Goal: Information Seeking & Learning: Learn about a topic

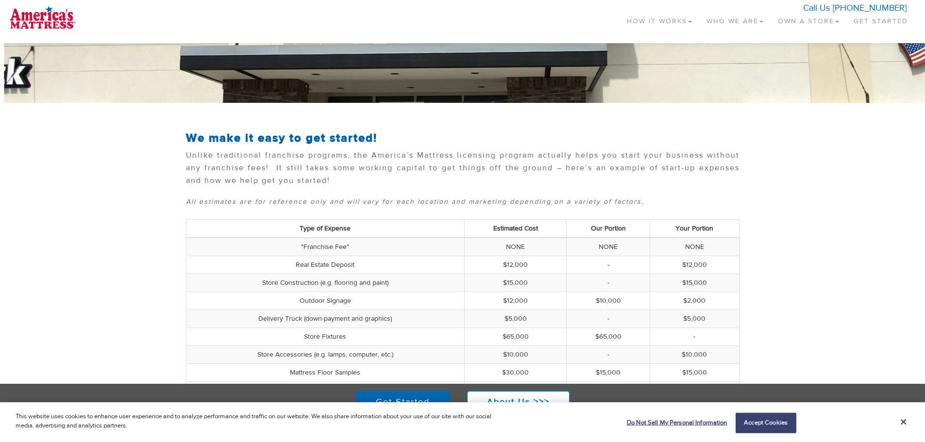
scroll to position [27, 0]
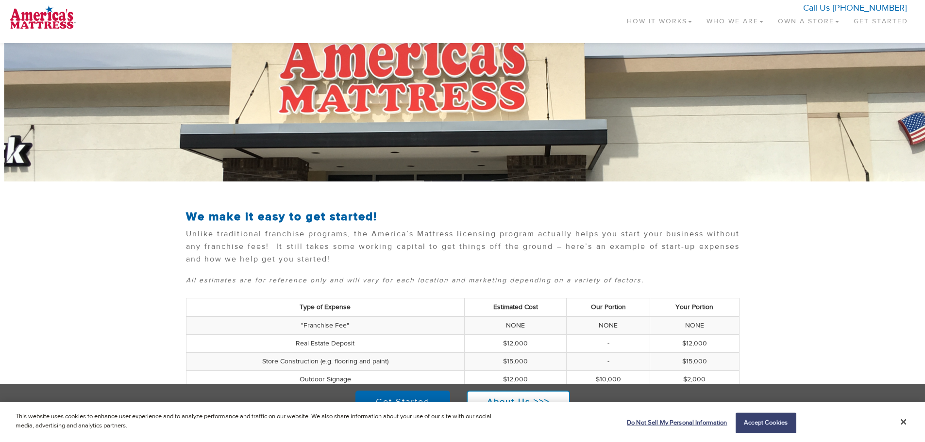
click at [814, 18] on link "Own a Store" at bounding box center [809, 19] width 76 height 29
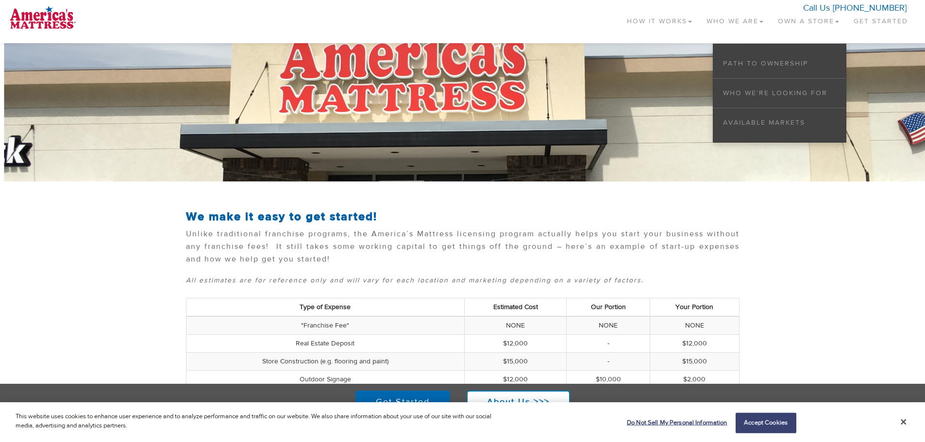
click at [781, 227] on section "We make it easy to get started! Unlike traditional franchise programs, the Amer…" at bounding box center [462, 240] width 925 height 78
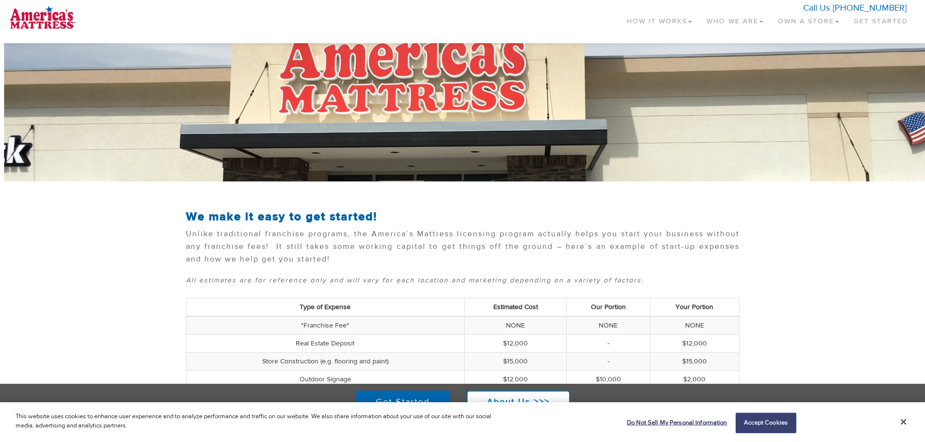
click at [809, 20] on link "Own a Store" at bounding box center [809, 19] width 76 height 29
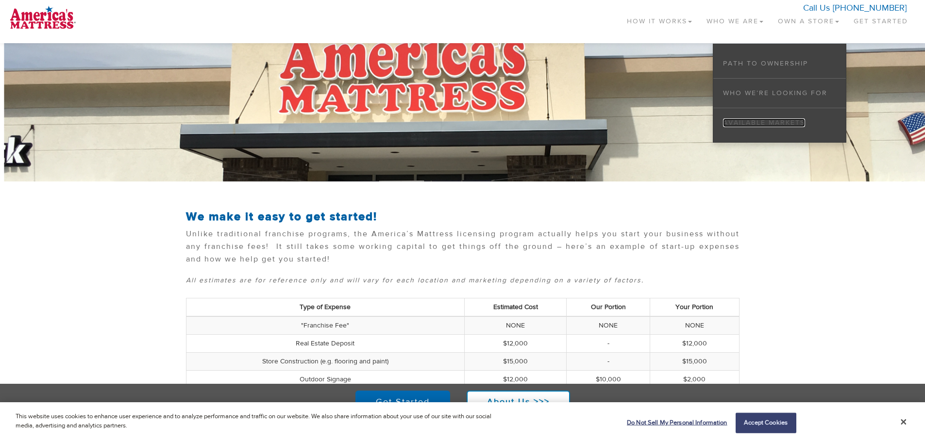
click at [784, 124] on link "Available Markets" at bounding box center [764, 123] width 82 height 9
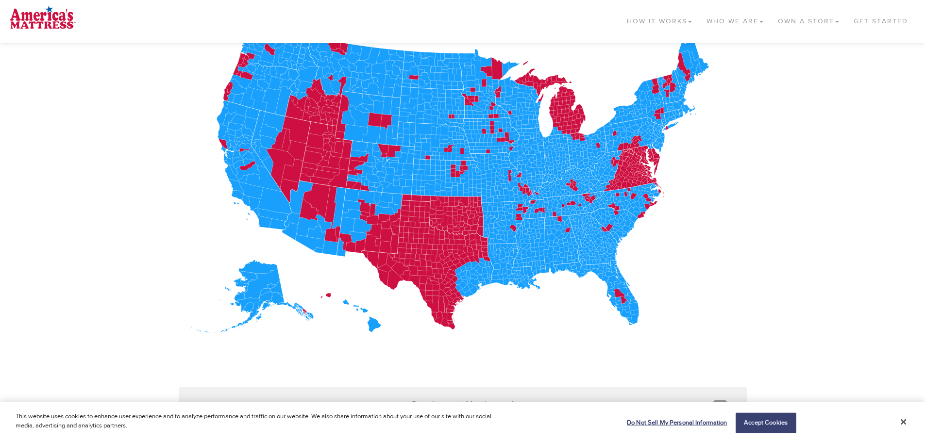
scroll to position [194, 0]
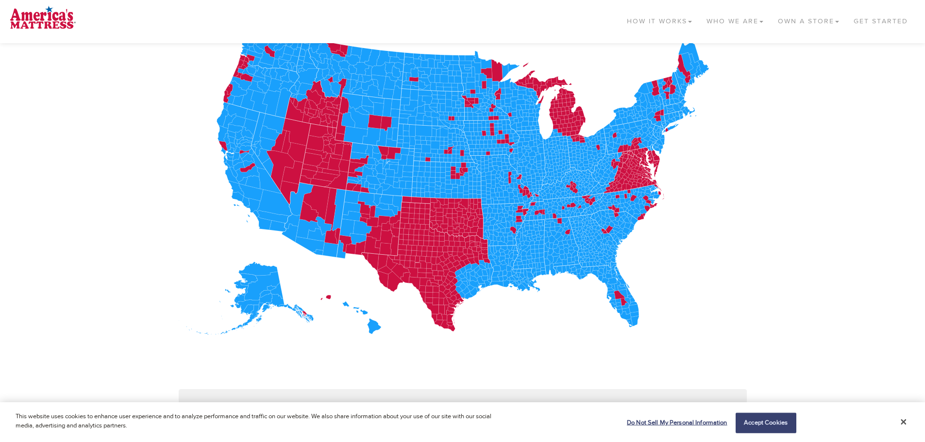
click at [720, 251] on icon at bounding box center [463, 178] width 568 height 316
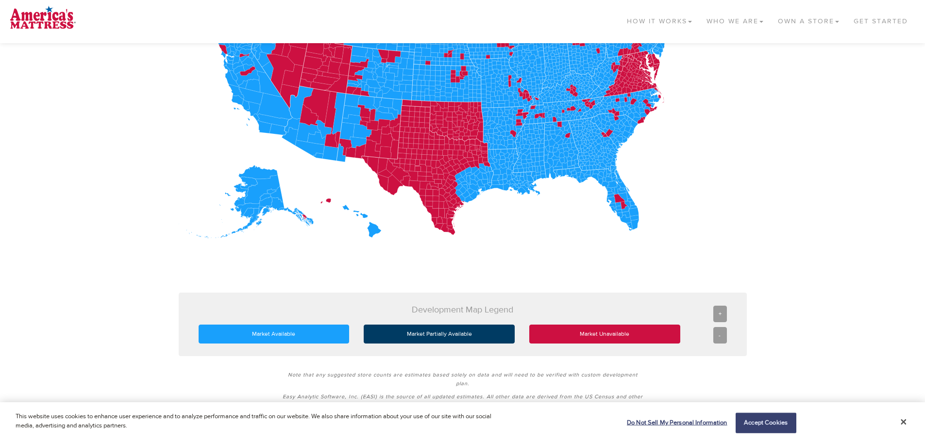
scroll to position [291, 0]
click at [559, 142] on icon at bounding box center [560, 141] width 6 height 6
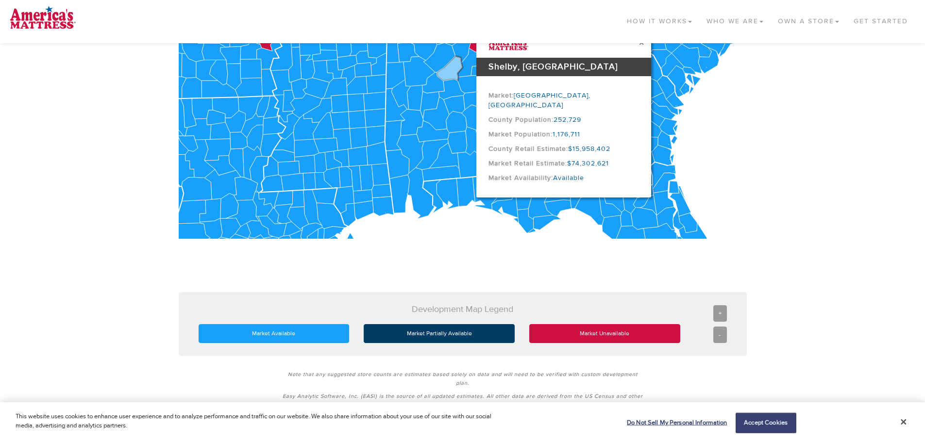
click at [783, 139] on figure "× $ $" at bounding box center [462, 95] width 925 height 393
drag, startPoint x: 633, startPoint y: 281, endPoint x: 618, endPoint y: 271, distance: 17.8
click at [631, 281] on div "× Shelby, AL $ $" at bounding box center [463, 95] width 568 height 393
click at [622, 216] on icon at bounding box center [626, 218] width 13 height 17
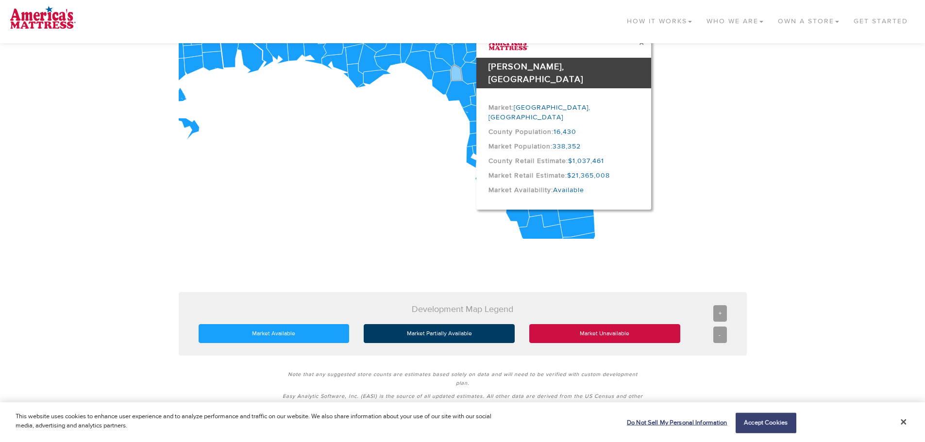
click at [571, 334] on p "Market Unavailable" at bounding box center [605, 334] width 140 height 8
click at [391, 247] on div "$" at bounding box center [463, 95] width 568 height 345
click at [647, 42] on div "Toggle navigation How It Works Why a Mattress Store How it Works Start-up Costs…" at bounding box center [462, 24] width 925 height 38
click at [646, 41] on div "Toggle navigation How It Works Why a Mattress Store How it Works Start-up Costs…" at bounding box center [462, 24] width 925 height 38
click at [380, 272] on div "× Gilchrist, FL $" at bounding box center [463, 95] width 568 height 393
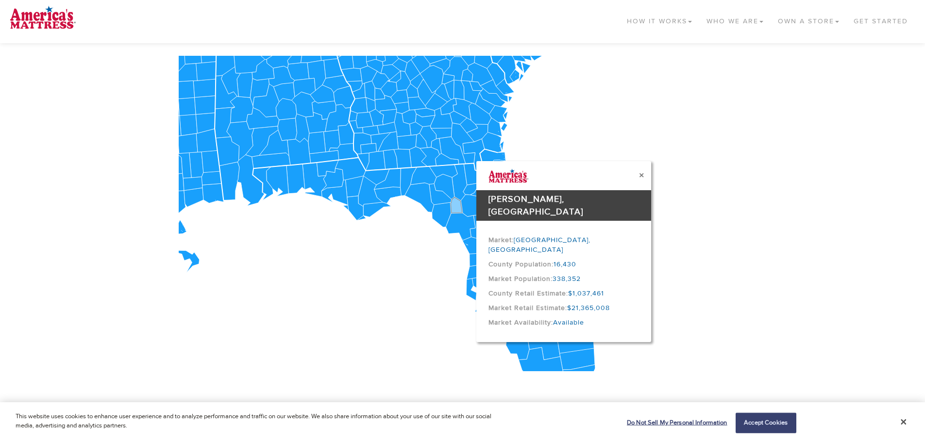
scroll to position [146, 0]
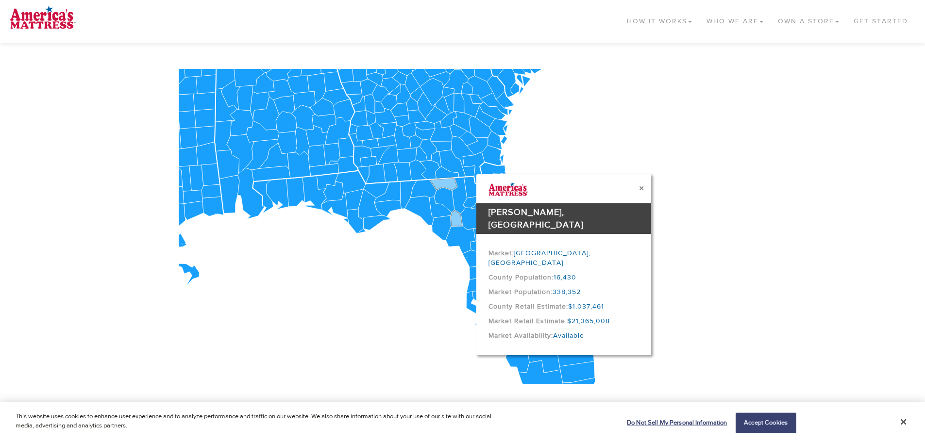
click at [445, 185] on icon at bounding box center [443, 184] width 28 height 13
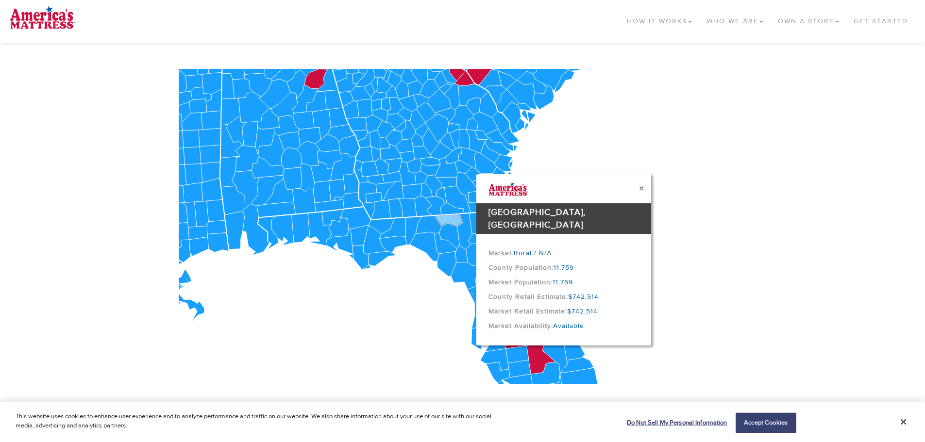
click at [174, 86] on figure "× 11,759" at bounding box center [462, 241] width 925 height 393
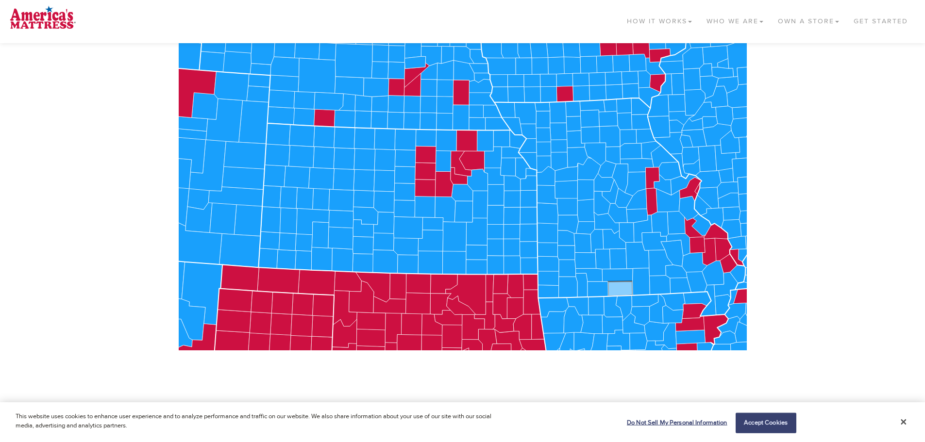
scroll to position [243, 0]
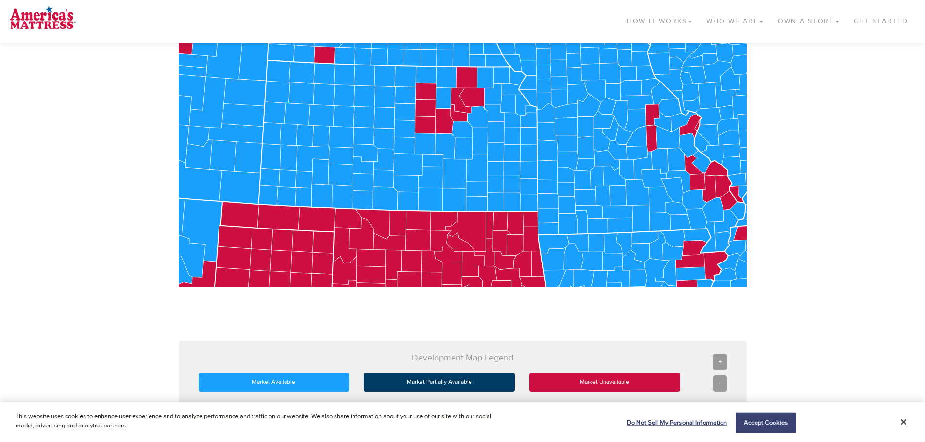
click at [5, 169] on figure "× 11,759" at bounding box center [462, 144] width 925 height 393
click at [718, 377] on div "-" at bounding box center [720, 383] width 14 height 17
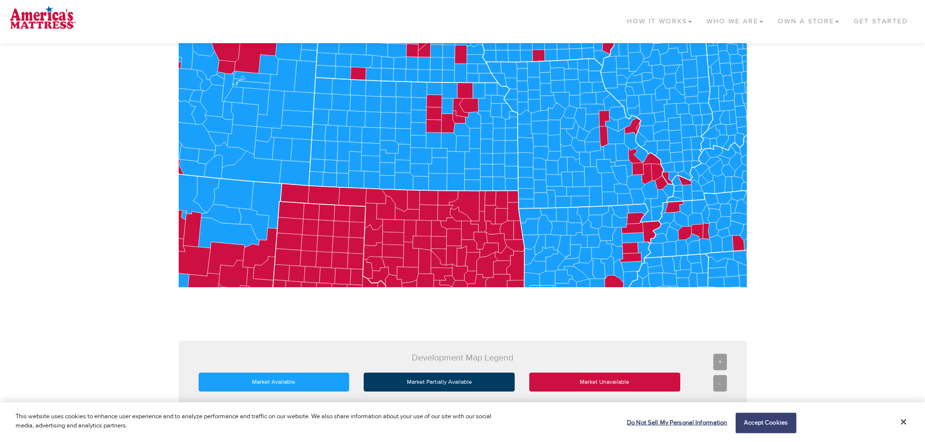
click at [718, 379] on div "-" at bounding box center [720, 383] width 14 height 17
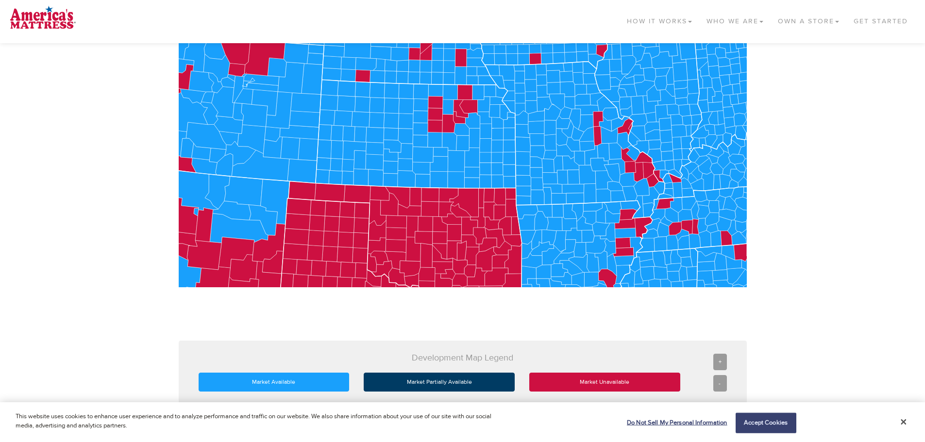
click at [718, 379] on div "-" at bounding box center [720, 383] width 14 height 17
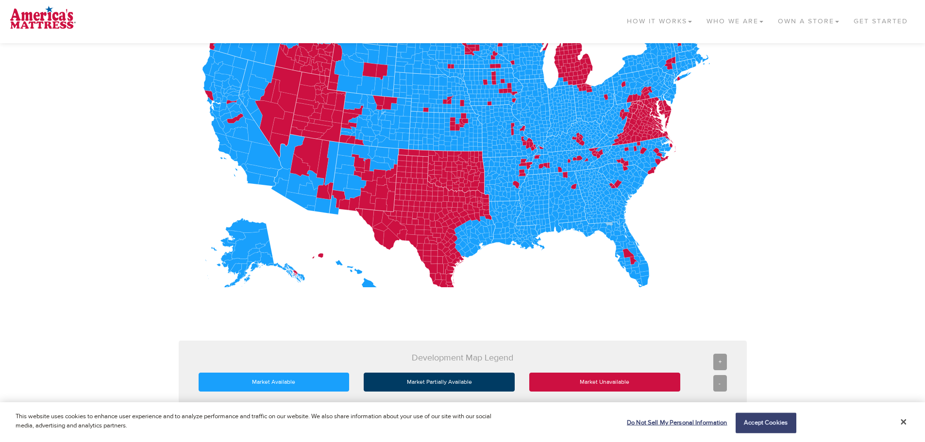
click at [718, 379] on div "-" at bounding box center [720, 383] width 14 height 17
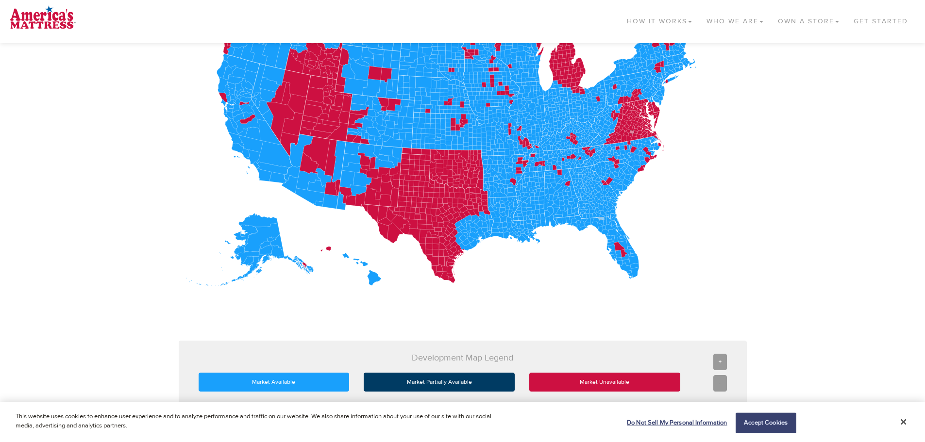
click at [630, 133] on icon at bounding box center [632, 132] width 4 height 4
click at [629, 123] on icon at bounding box center [629, 123] width 5 height 6
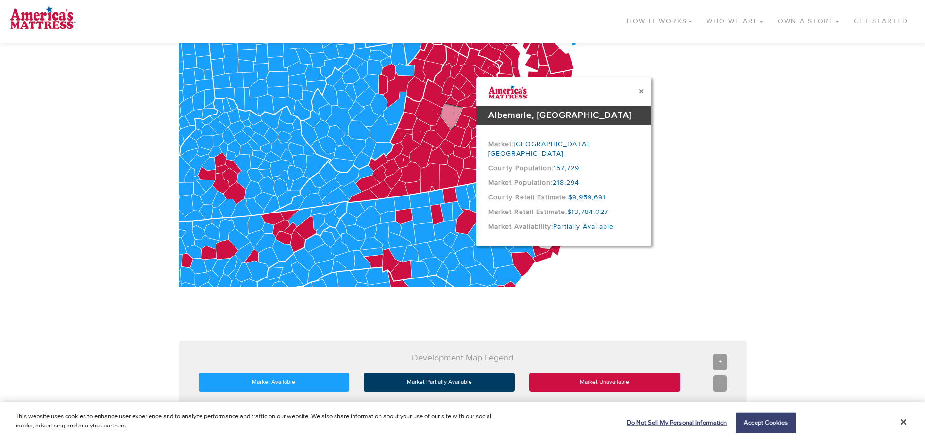
click at [764, 156] on figure "× $ $" at bounding box center [462, 144] width 925 height 393
click at [643, 91] on button "×" at bounding box center [641, 91] width 5 height 10
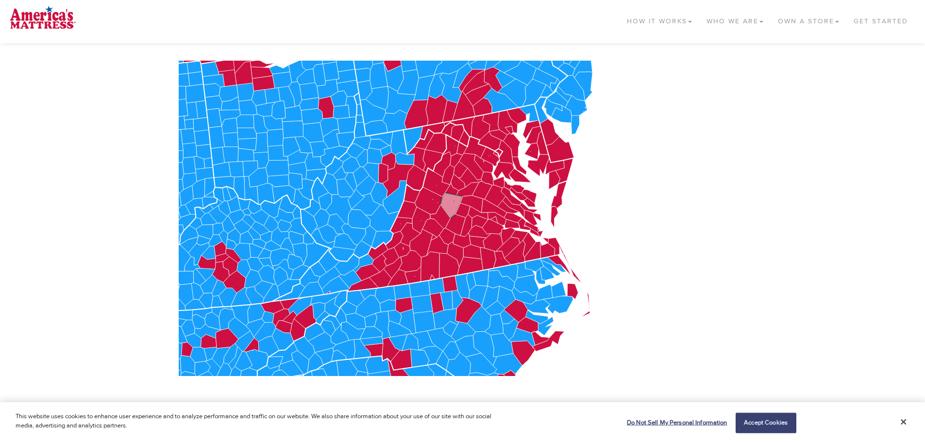
scroll to position [146, 0]
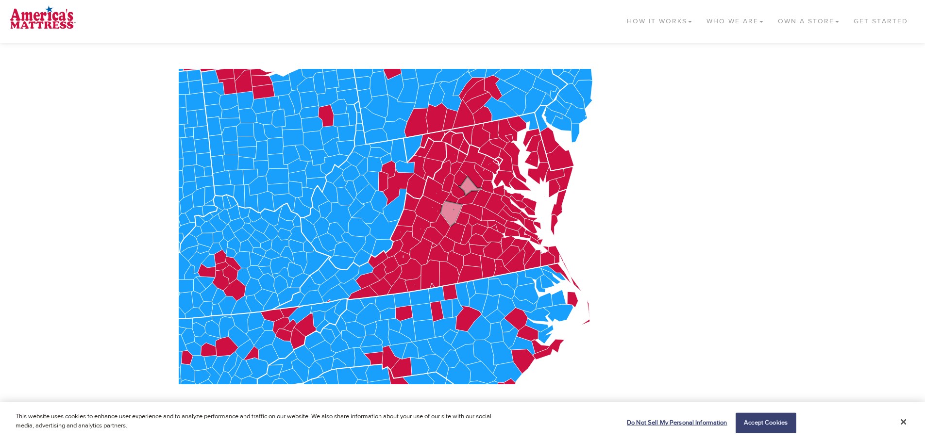
click at [474, 189] on icon at bounding box center [470, 185] width 24 height 19
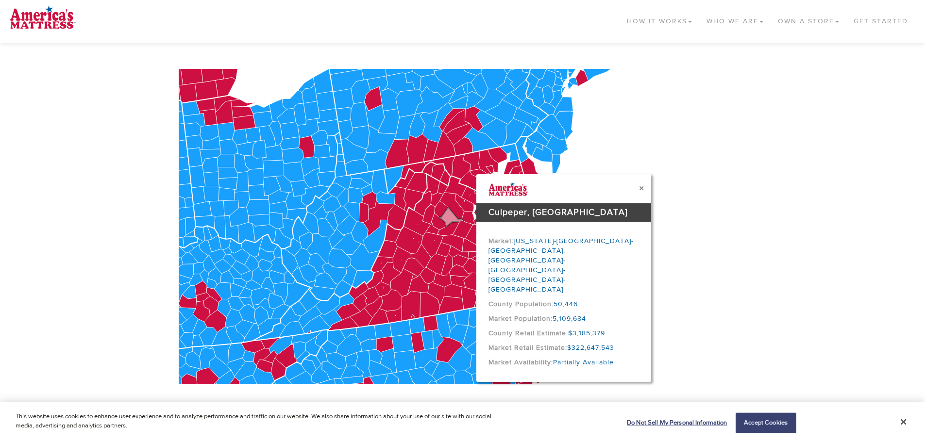
click at [642, 189] on button "×" at bounding box center [641, 189] width 5 height 10
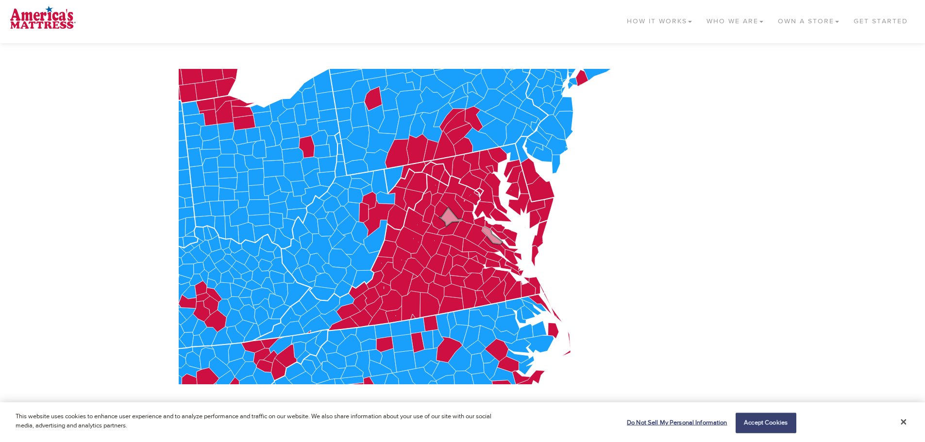
click at [492, 238] on icon at bounding box center [492, 235] width 21 height 18
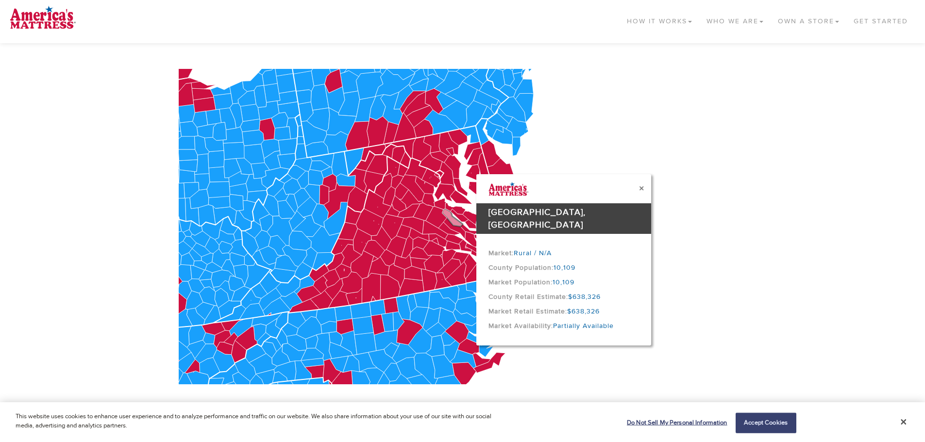
click at [642, 187] on button "×" at bounding box center [641, 189] width 5 height 10
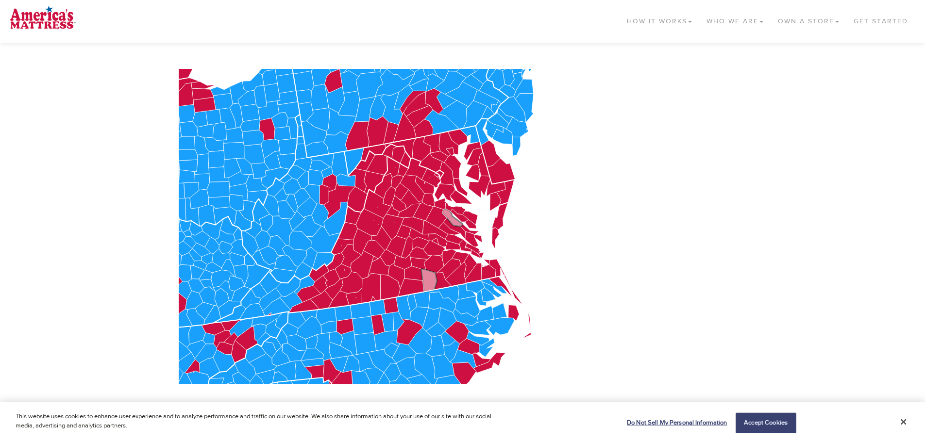
click at [432, 279] on icon at bounding box center [429, 280] width 16 height 23
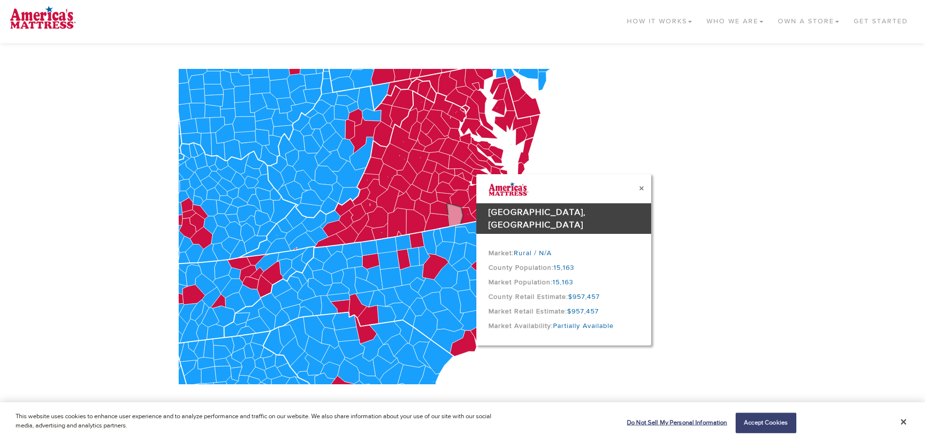
click at [645, 186] on div "×" at bounding box center [563, 189] width 175 height 15
click at [642, 188] on button "×" at bounding box center [641, 189] width 5 height 10
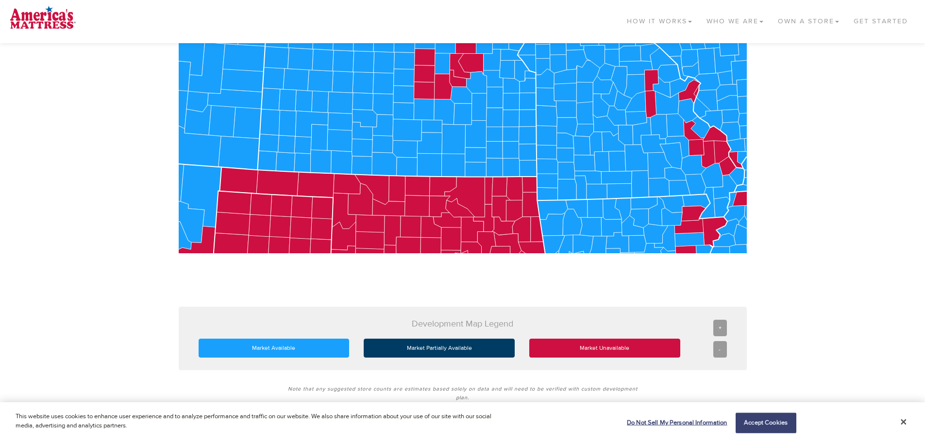
scroll to position [291, 0]
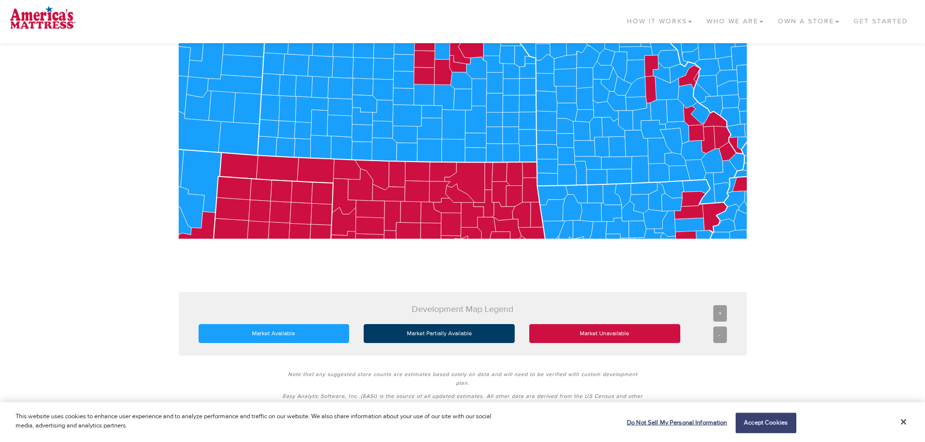
click at [722, 335] on div "-" at bounding box center [720, 335] width 14 height 17
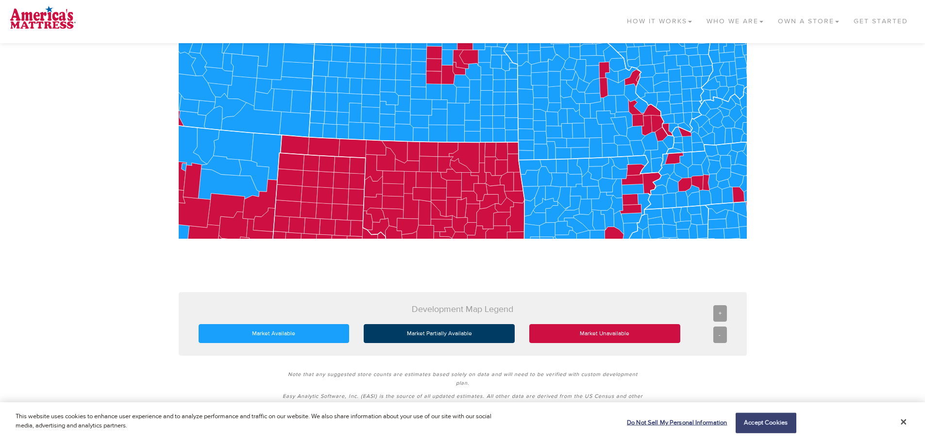
click at [721, 337] on div "-" at bounding box center [720, 335] width 14 height 17
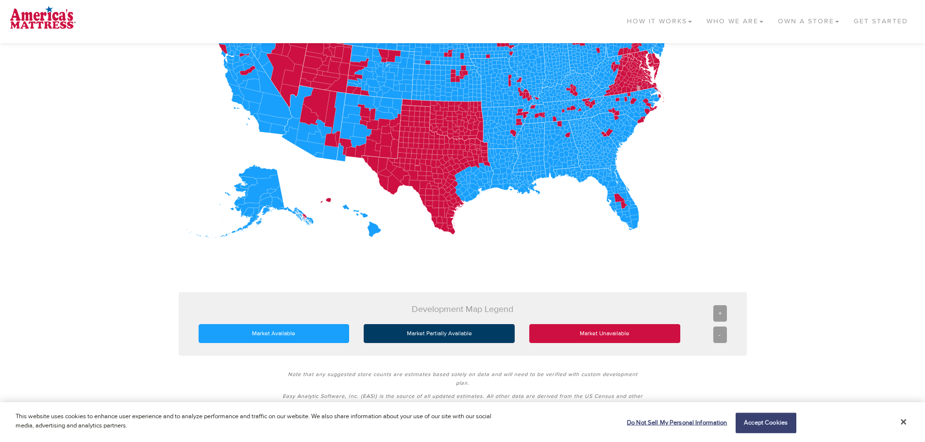
click at [721, 337] on div "-" at bounding box center [720, 335] width 14 height 17
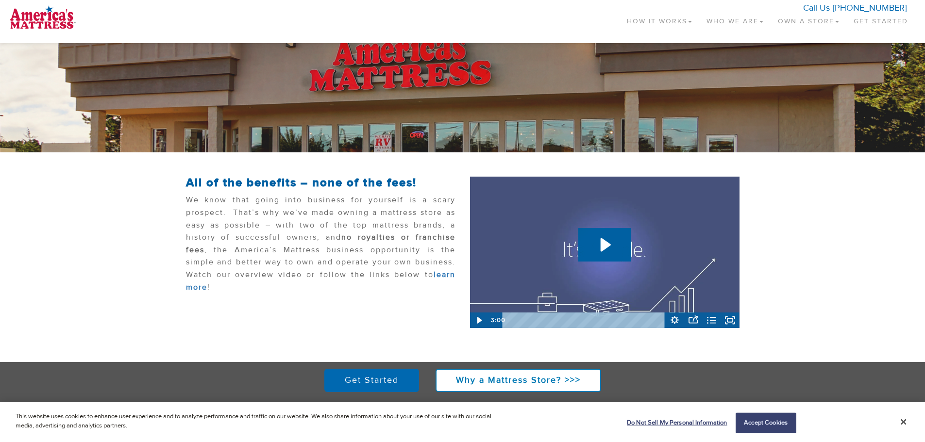
scroll to position [185, 0]
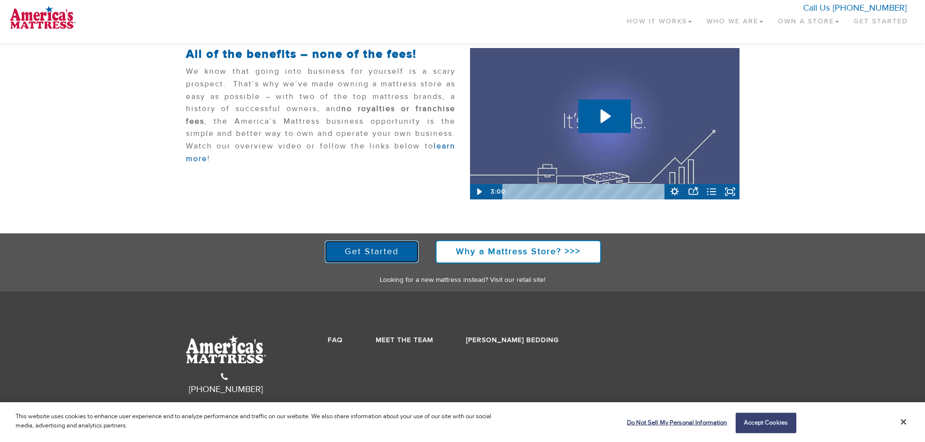
click at [380, 251] on link "Get Started" at bounding box center [371, 251] width 95 height 23
